Goal: Information Seeking & Learning: Understand process/instructions

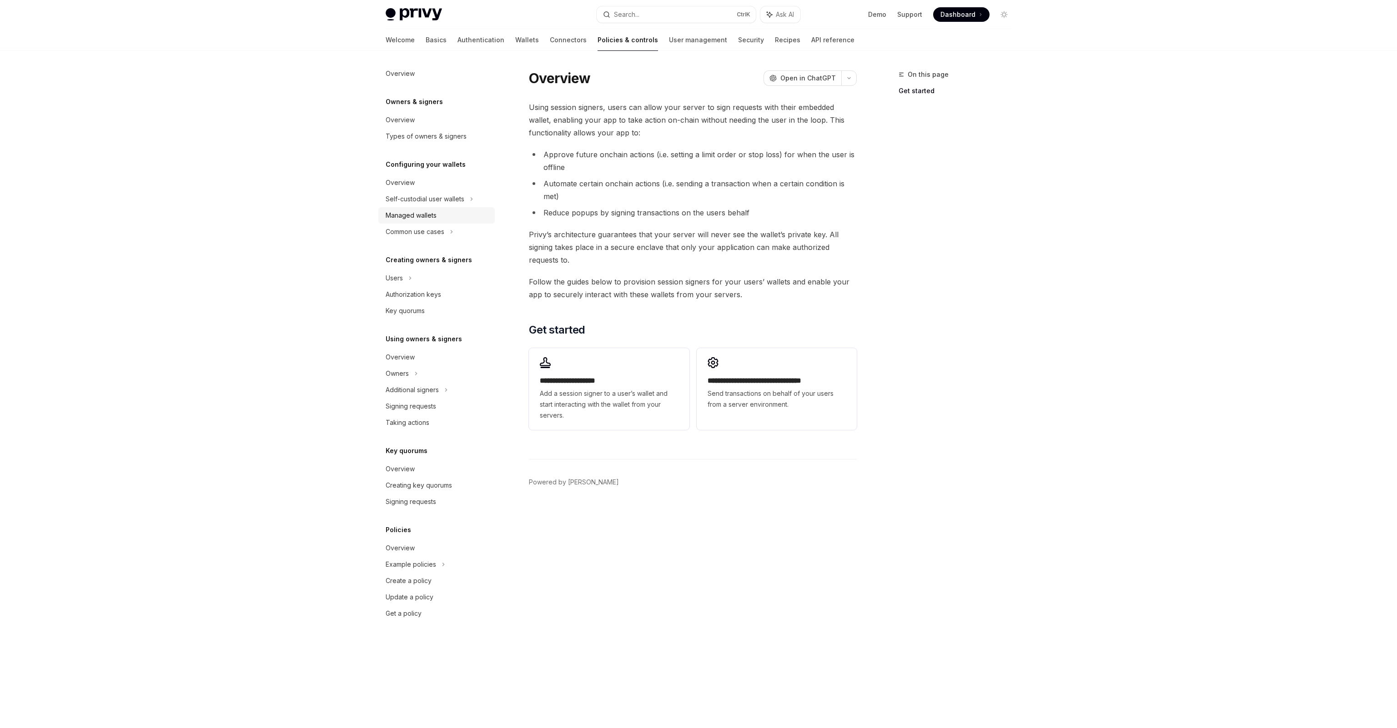
click at [444, 208] on link "Managed wallets" at bounding box center [436, 215] width 116 height 16
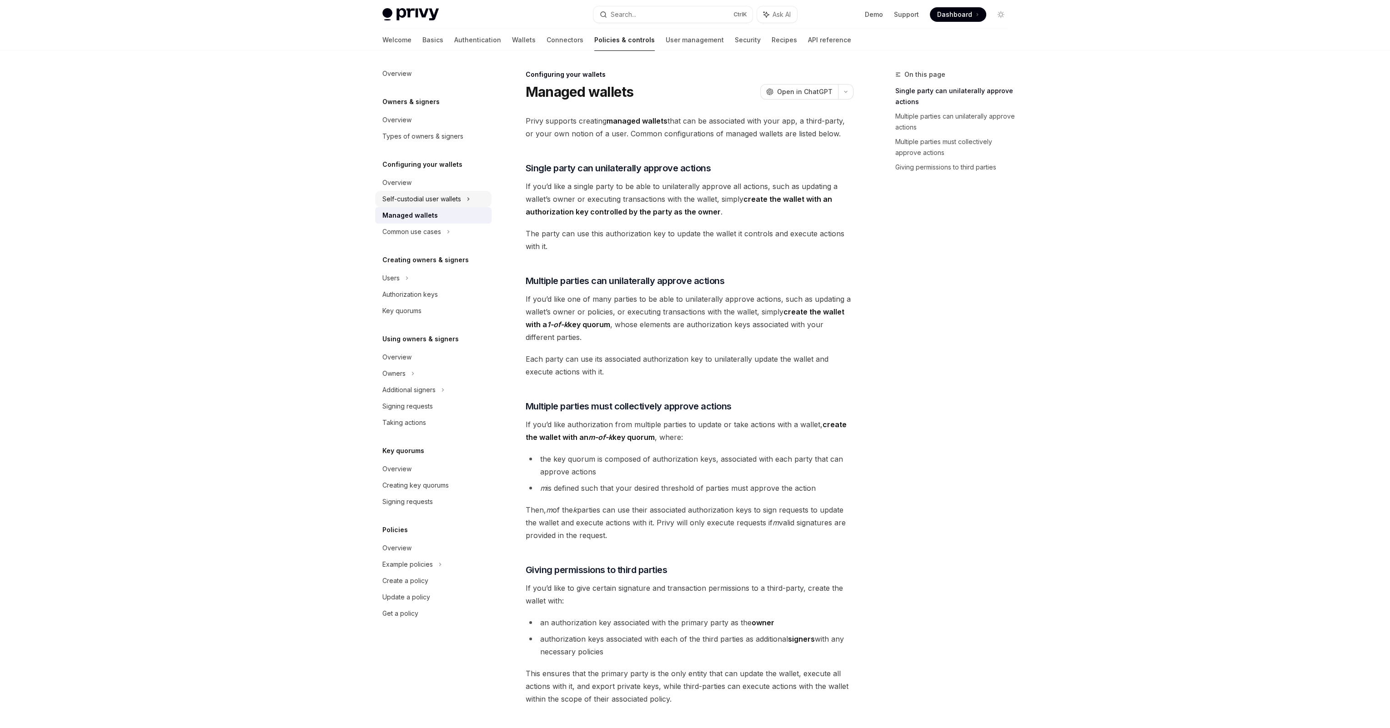
click at [446, 202] on div "Self-custodial user wallets" at bounding box center [421, 199] width 79 height 11
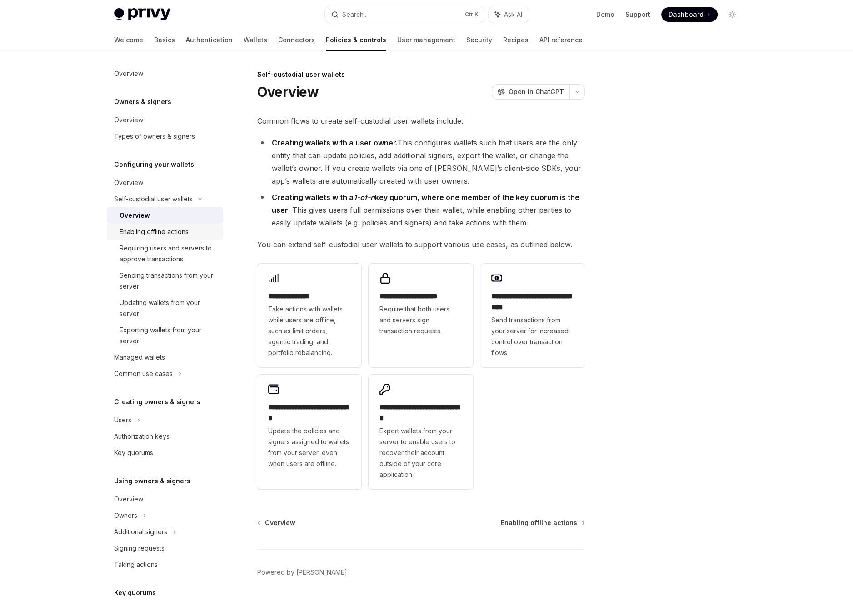
click at [164, 228] on div "Enabling offline actions" at bounding box center [154, 231] width 69 height 11
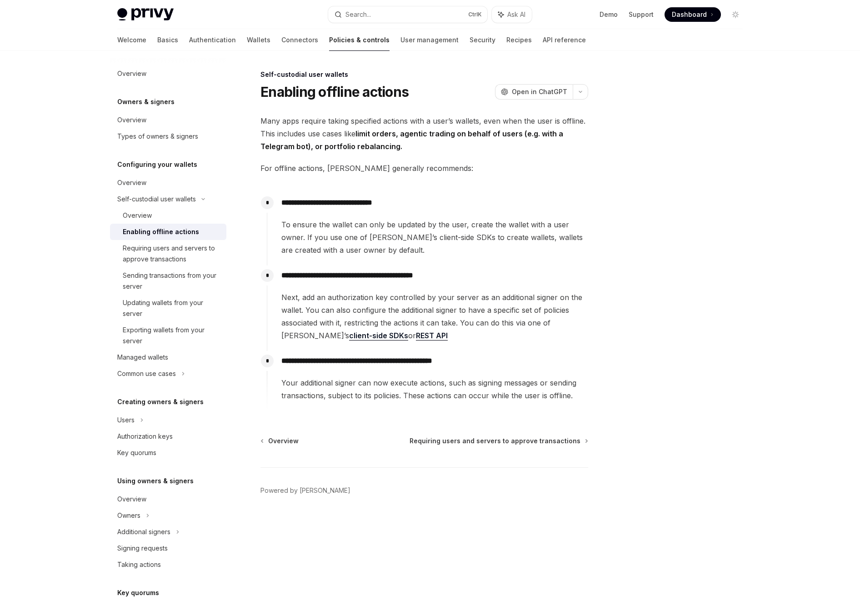
click at [46, 252] on div "Privy Docs home page Search... Ctrl K Ask AI Demo Support Dashboard Dashboard S…" at bounding box center [430, 300] width 860 height 601
click at [184, 256] on div "Requiring users and servers to approve transactions" at bounding box center [172, 254] width 98 height 22
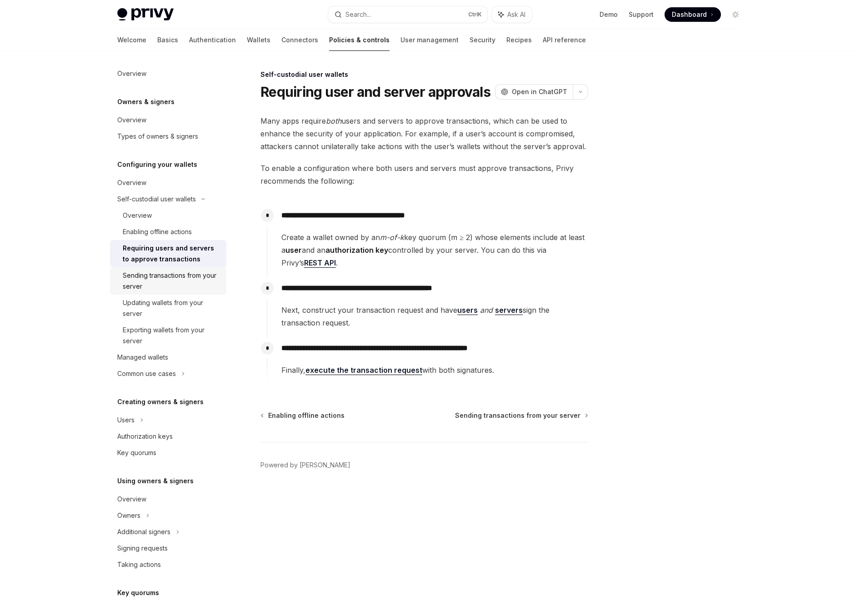
click at [193, 280] on div "Sending transactions from your server" at bounding box center [172, 281] width 98 height 22
type textarea "*"
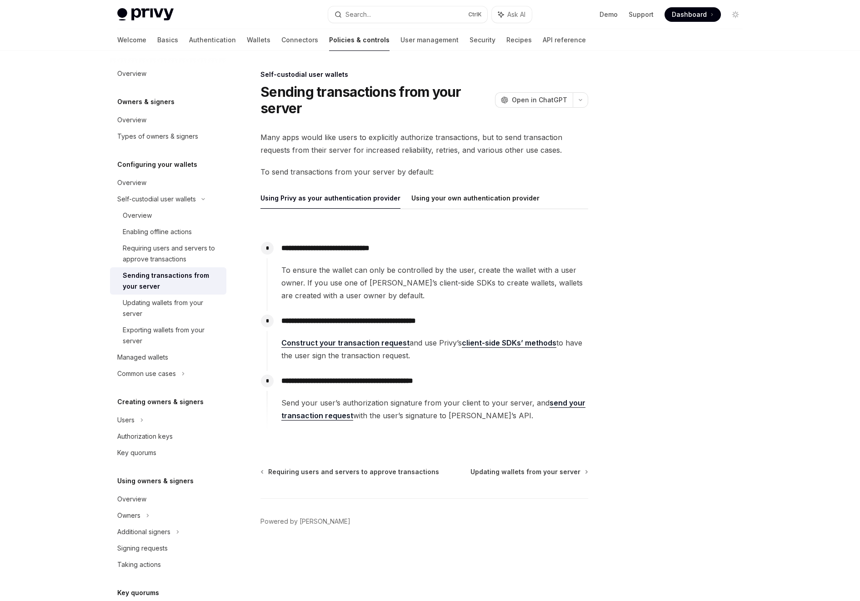
click at [826, 45] on div at bounding box center [430, 25] width 860 height 51
